Goal: Transaction & Acquisition: Purchase product/service

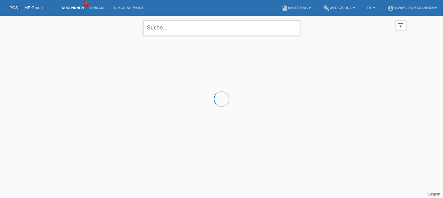
click at [178, 29] on input "text" at bounding box center [221, 27] width 157 height 15
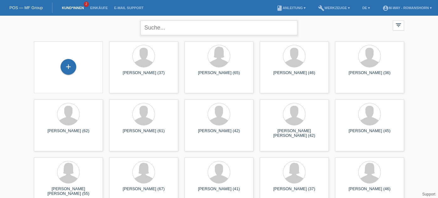
click at [205, 31] on input "text" at bounding box center [219, 27] width 157 height 15
type input "stettler"
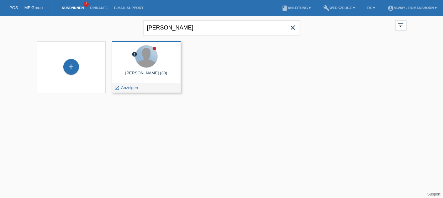
click at [152, 63] on div at bounding box center [147, 56] width 22 height 22
click at [131, 87] on span "Anzeigen" at bounding box center [129, 87] width 17 height 5
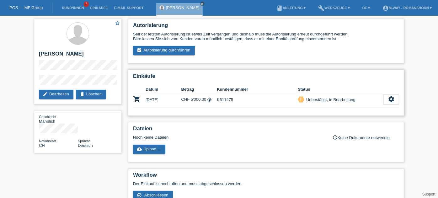
click at [392, 105] on td "settings fullscreen Anzeigen description AGB herunterladen get_app check_circle…" at bounding box center [391, 99] width 16 height 13
click at [390, 99] on icon "settings" at bounding box center [391, 99] width 7 height 7
click at [388, 101] on icon "settings" at bounding box center [391, 99] width 7 height 7
click at [400, 96] on div "Einkäufe Datum Betrag Kundennummer Status shopping_cart 15.08.2025 CHF 5'000.00…" at bounding box center [266, 93] width 276 height 46
click at [391, 98] on icon "settings" at bounding box center [391, 99] width 7 height 7
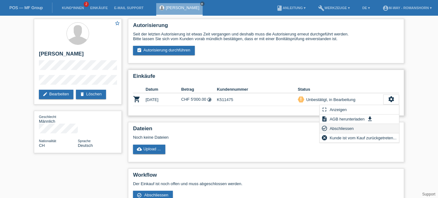
click at [342, 128] on span "Abschliessen" at bounding box center [342, 129] width 26 height 8
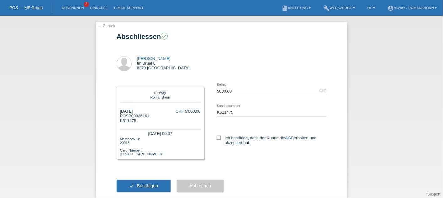
scroll to position [12, 0]
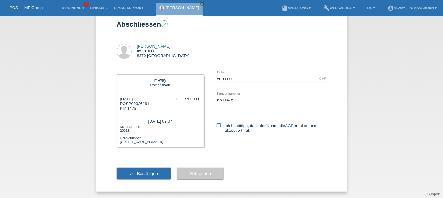
click at [218, 125] on label "Ich bestätige, dass der Kunde die AGB erhalten und akzeptiert hat." at bounding box center [272, 127] width 110 height 9
click at [218, 125] on input "Ich bestätige, dass der Kunde die AGB erhalten und akzeptiert hat." at bounding box center [219, 125] width 4 height 4
checkbox input "true"
click at [144, 176] on span "Bestätigen" at bounding box center [147, 173] width 21 height 5
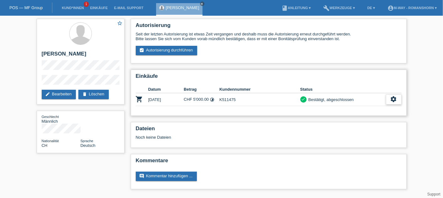
click at [398, 100] on div "settings" at bounding box center [394, 99] width 16 height 10
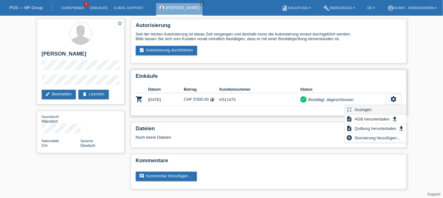
click at [366, 110] on span "Anzeigen" at bounding box center [363, 110] width 19 height 8
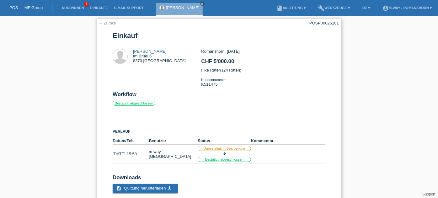
scroll to position [15, 0]
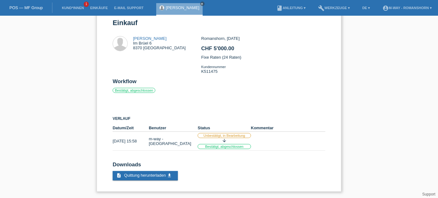
drag, startPoint x: 237, startPoint y: 127, endPoint x: 201, endPoint y: 84, distance: 55.7
click at [201, 84] on h2 "Workflow" at bounding box center [219, 82] width 213 height 9
